Goal: Transaction & Acquisition: Purchase product/service

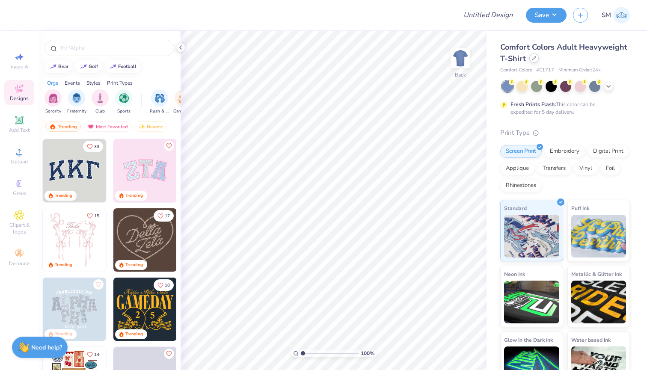
click at [538, 57] on div at bounding box center [533, 57] width 9 height 9
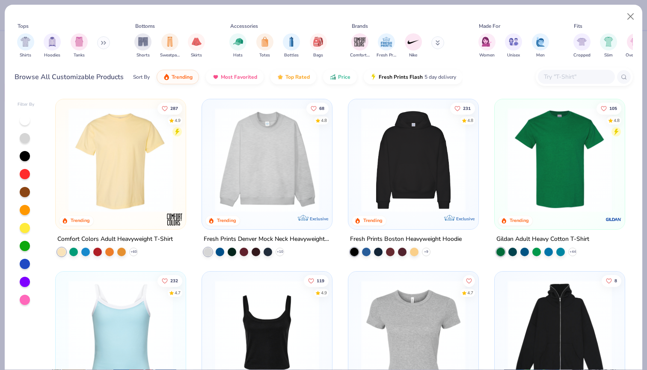
click at [553, 75] on input "text" at bounding box center [576, 77] width 66 height 10
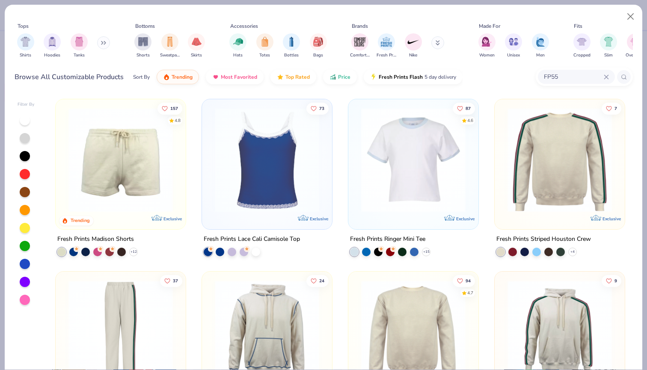
type input "FP55"
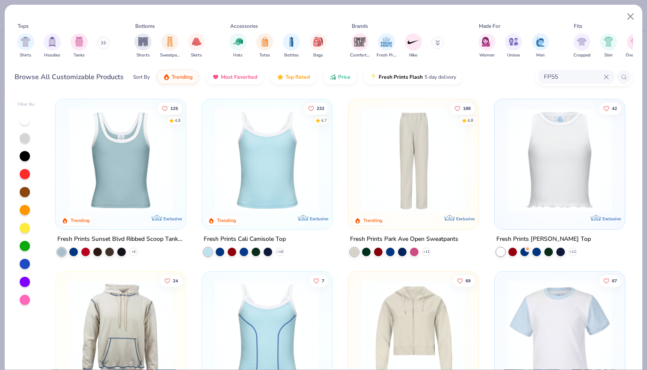
click at [136, 216] on div at bounding box center [120, 161] width 121 height 117
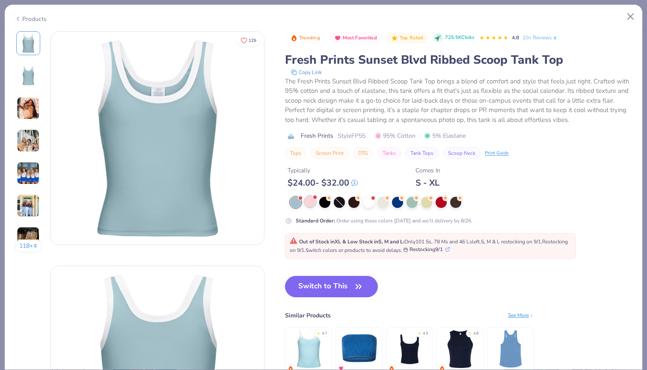
click at [309, 205] on div at bounding box center [310, 201] width 11 height 11
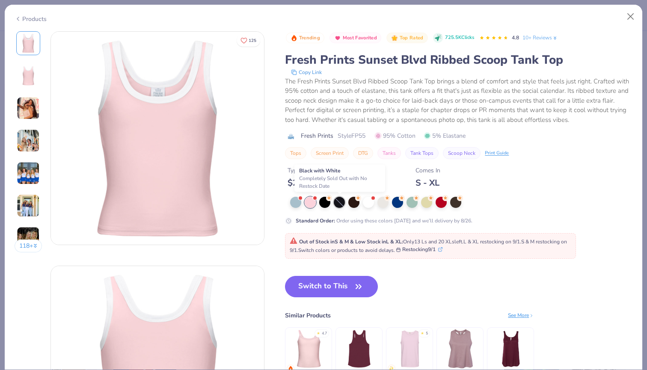
click at [340, 203] on div at bounding box center [339, 202] width 11 height 11
click at [321, 203] on div at bounding box center [324, 201] width 11 height 11
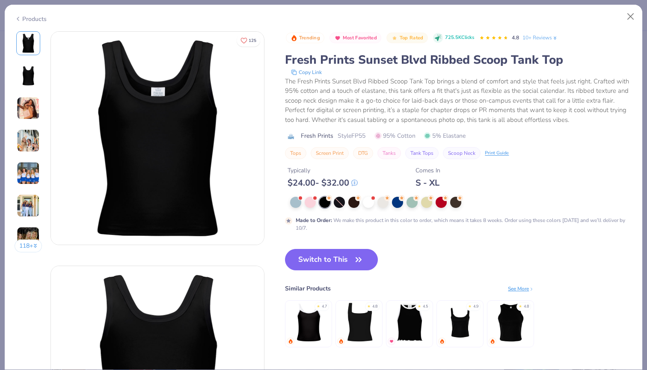
click at [303, 200] on div at bounding box center [458, 202] width 337 height 11
click at [309, 201] on div at bounding box center [310, 201] width 11 height 11
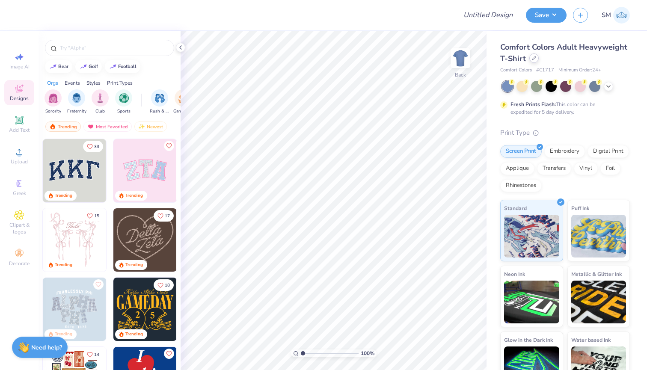
click at [534, 61] on div at bounding box center [533, 57] width 9 height 9
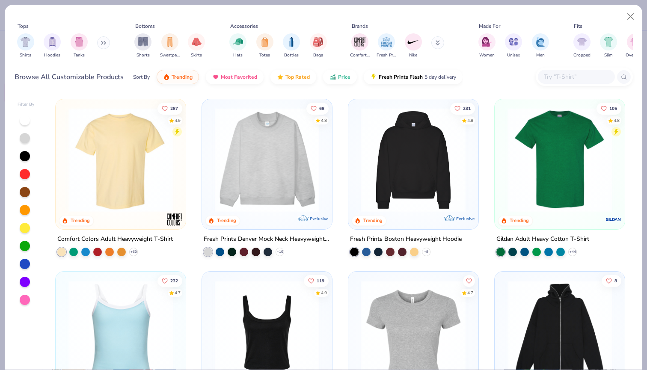
click at [545, 77] on input "text" at bounding box center [576, 77] width 66 height 10
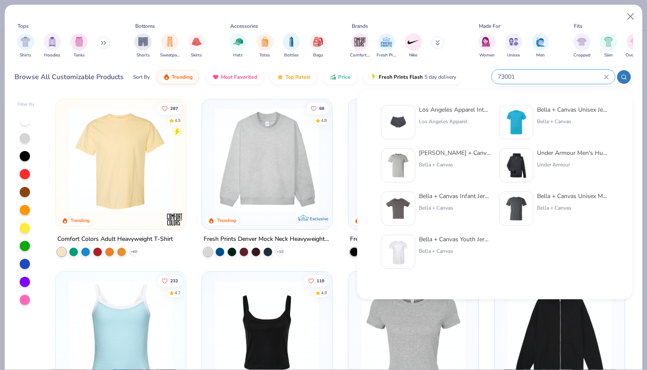
type input "73001"
click at [421, 114] on div "Los Angeles Apparel Interlock Running Shorts [GEOGRAPHIC_DATA] Apparel" at bounding box center [455, 122] width 72 height 34
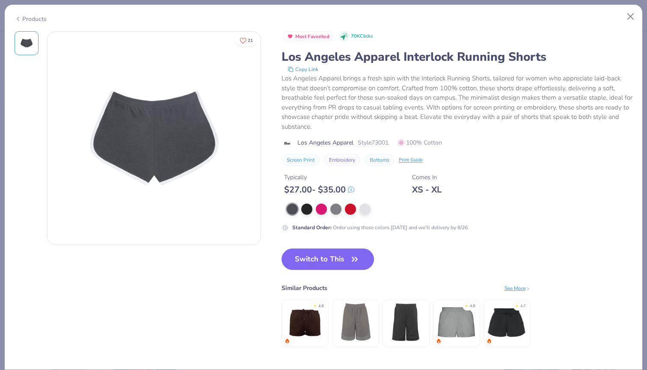
click at [328, 210] on div at bounding box center [455, 209] width 337 height 11
click at [326, 210] on div at bounding box center [321, 208] width 11 height 11
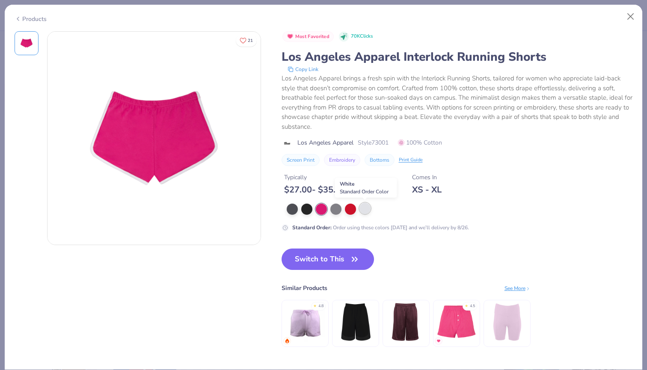
click at [361, 211] on div at bounding box center [364, 208] width 11 height 11
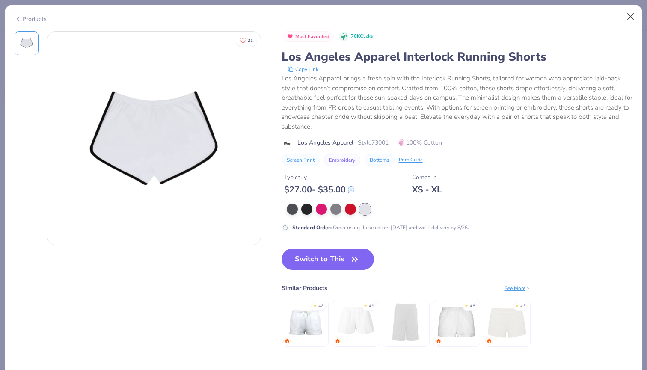
click at [627, 17] on button "Close" at bounding box center [630, 17] width 16 height 16
